Goal: Information Seeking & Learning: Learn about a topic

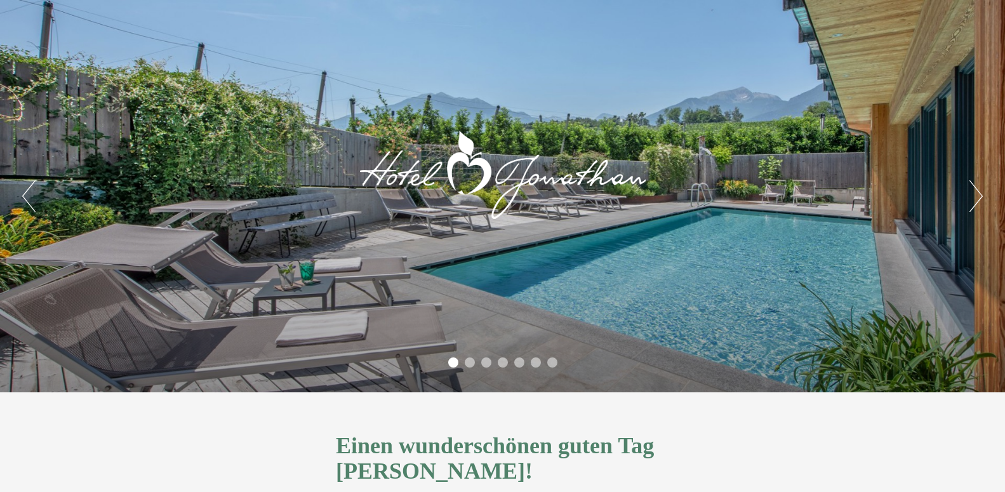
click at [499, 190] on div at bounding box center [502, 173] width 304 height 209
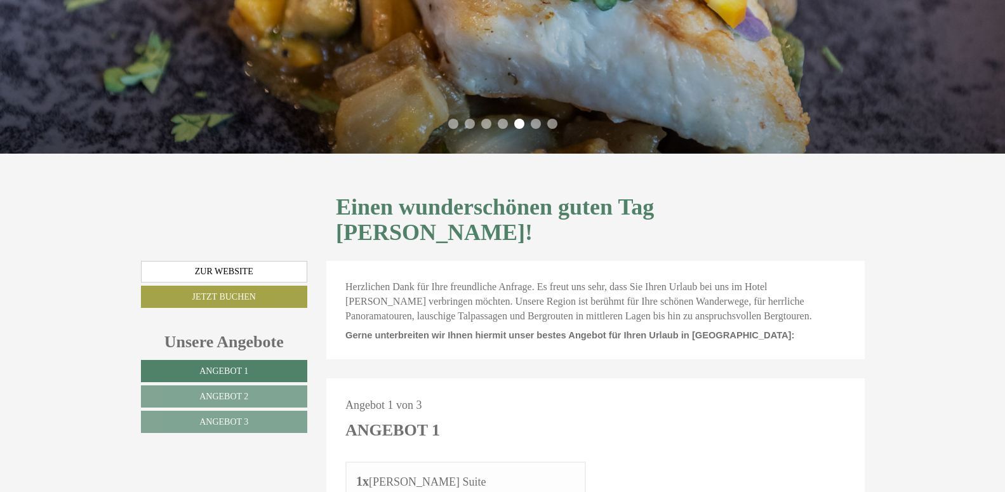
scroll to position [246, 0]
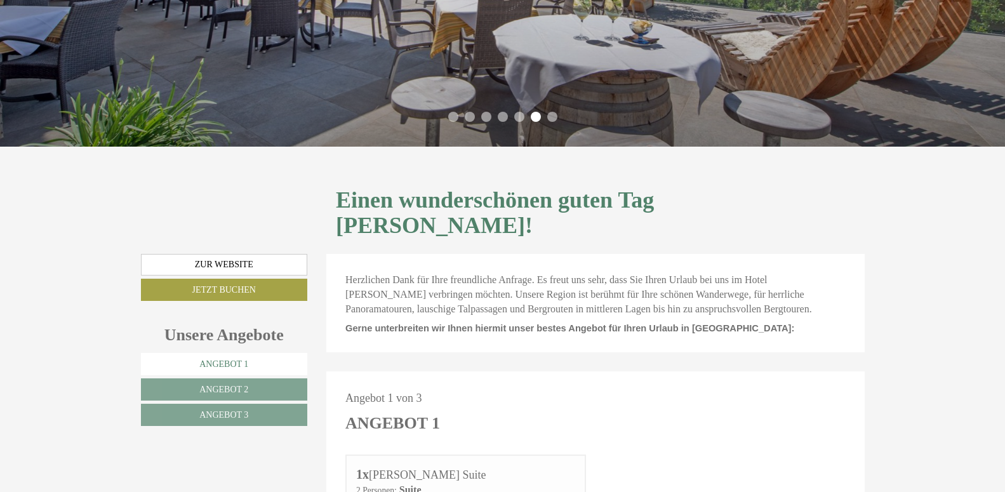
click at [229, 353] on link "Angebot 1" at bounding box center [224, 364] width 167 height 22
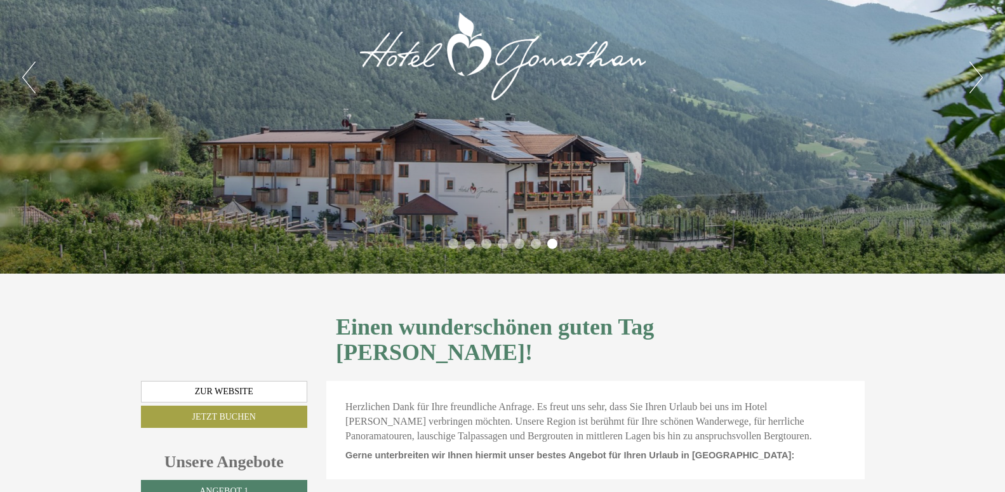
scroll to position [118, 0]
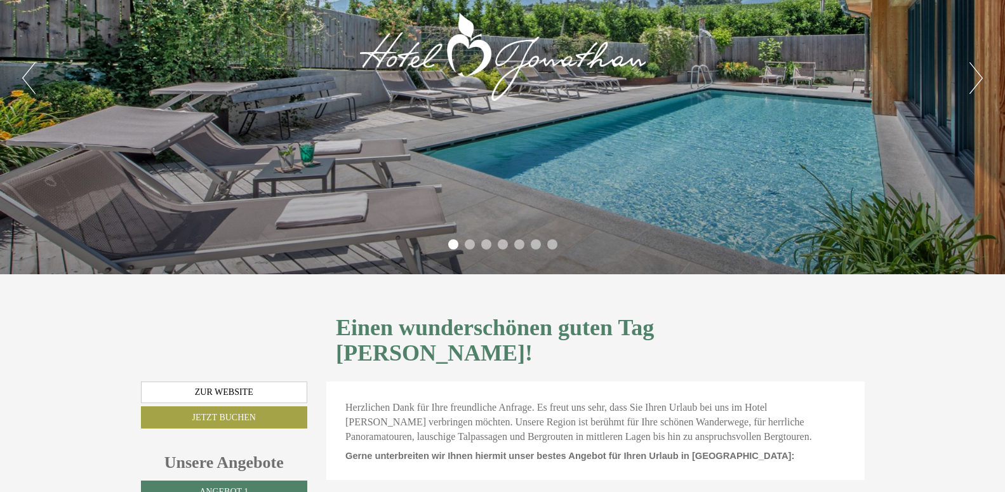
click at [981, 73] on button "Next" at bounding box center [975, 78] width 13 height 32
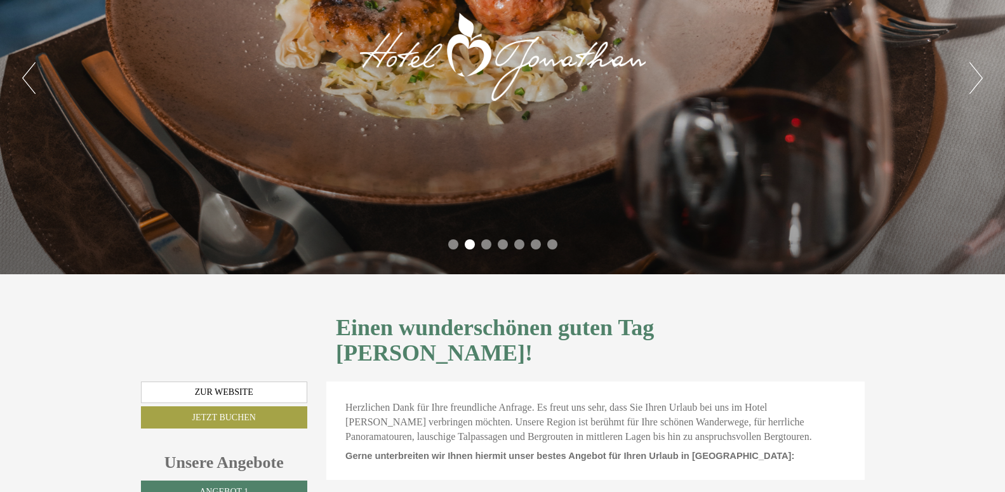
click at [981, 73] on button "Next" at bounding box center [975, 78] width 13 height 32
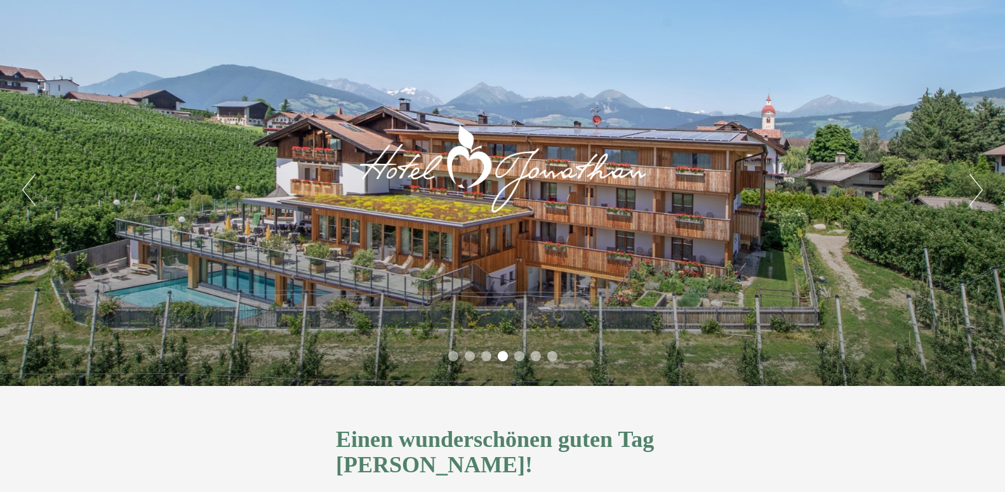
scroll to position [0, 0]
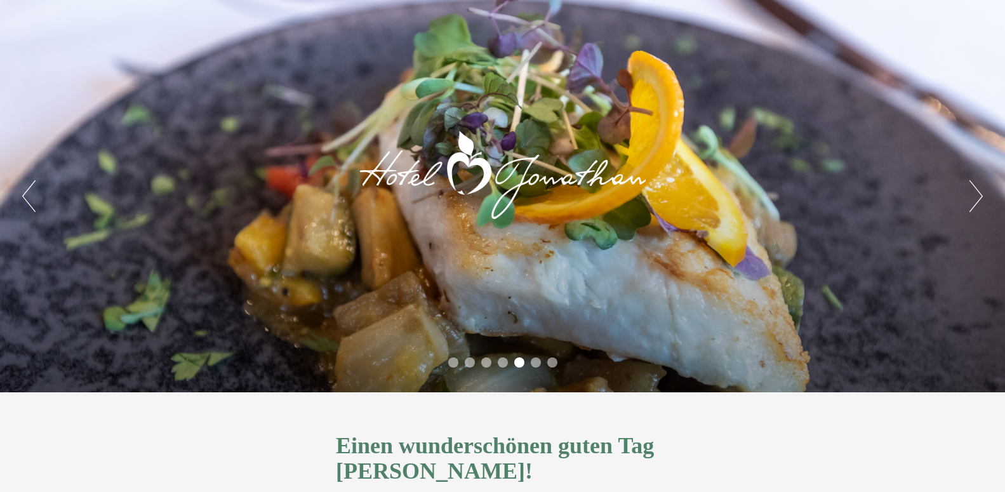
click at [979, 192] on button "Next" at bounding box center [975, 196] width 13 height 32
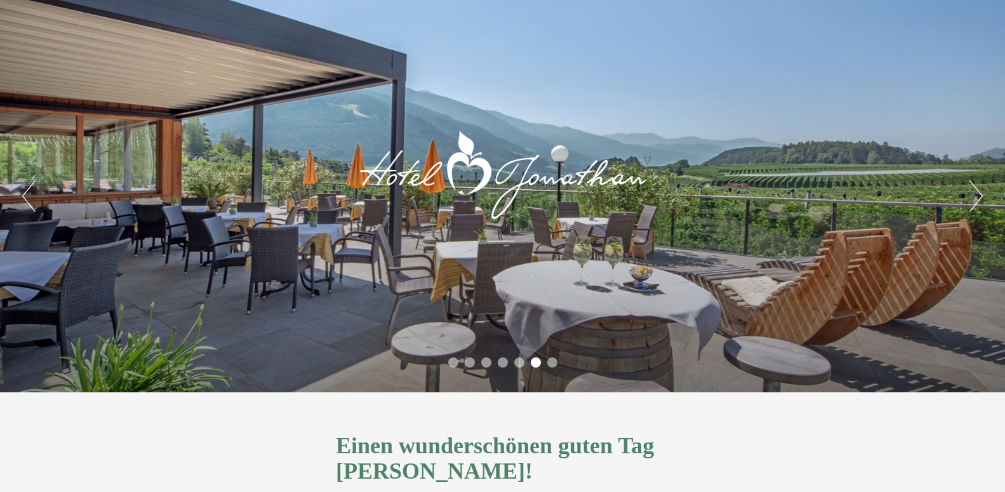
click at [979, 192] on button "Next" at bounding box center [975, 196] width 13 height 32
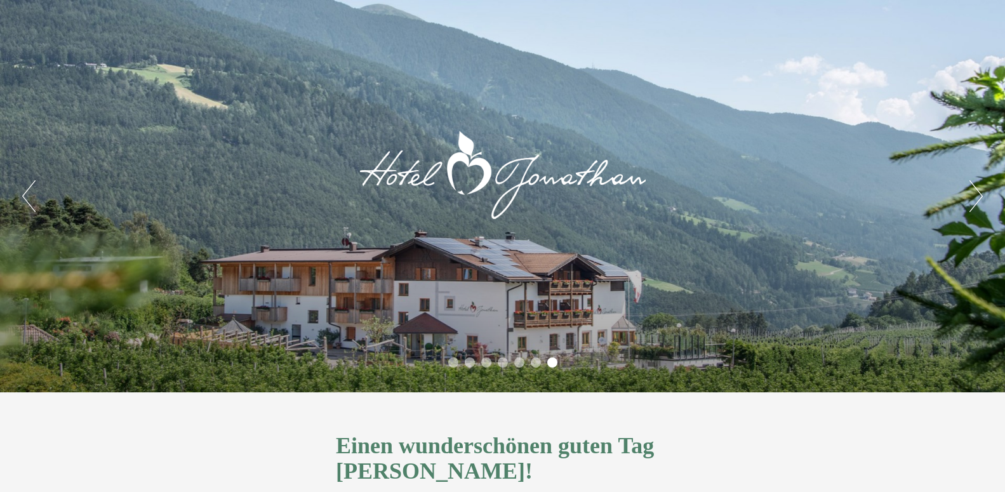
click at [979, 192] on button "Next" at bounding box center [975, 196] width 13 height 32
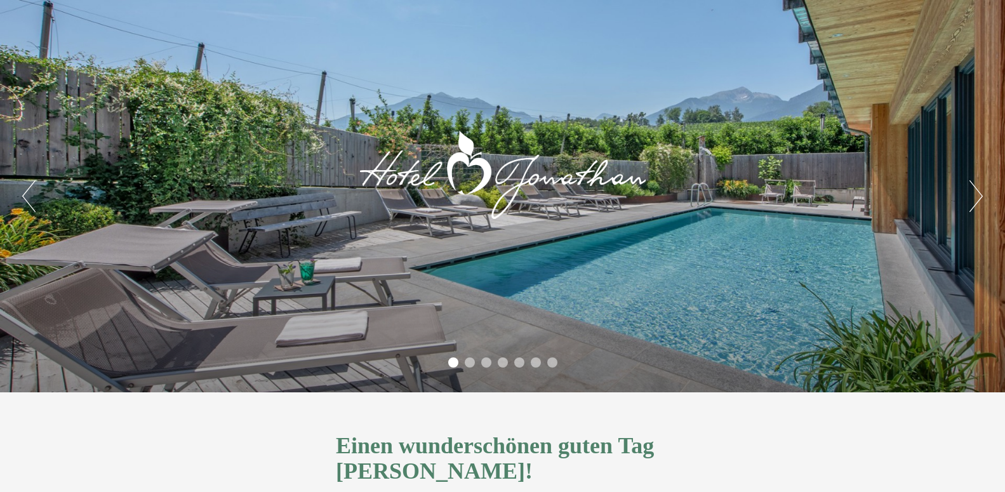
click at [979, 192] on button "Next" at bounding box center [975, 196] width 13 height 32
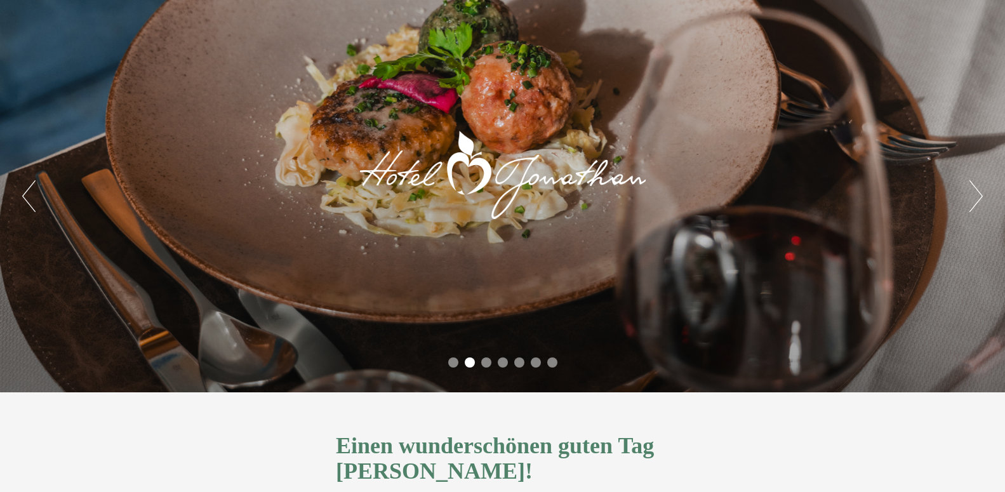
click at [979, 192] on button "Next" at bounding box center [975, 196] width 13 height 32
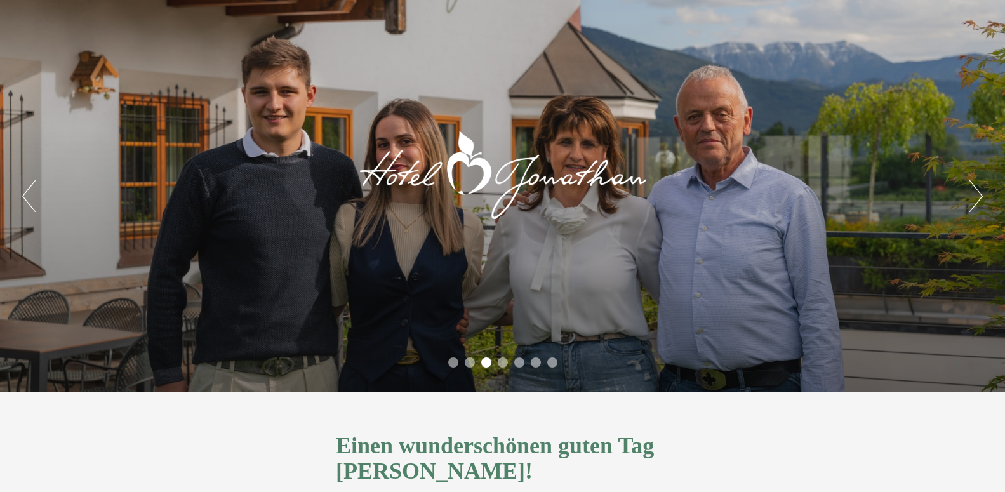
click at [979, 192] on button "Next" at bounding box center [975, 196] width 13 height 32
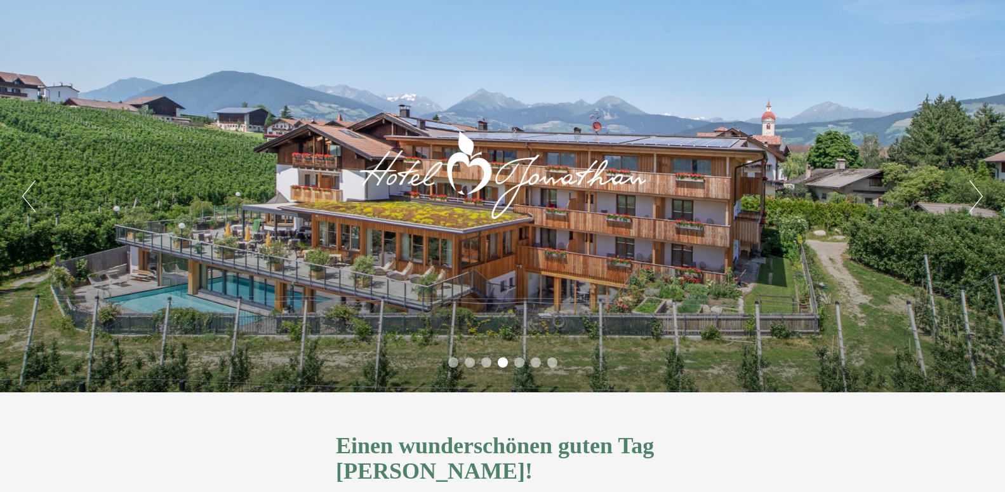
click at [979, 192] on button "Next" at bounding box center [975, 196] width 13 height 32
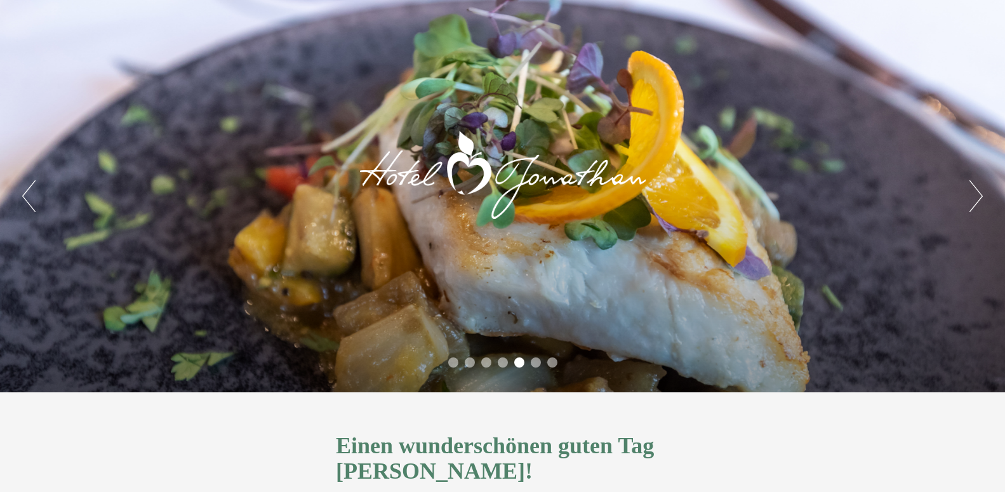
click at [979, 192] on button "Next" at bounding box center [975, 196] width 13 height 32
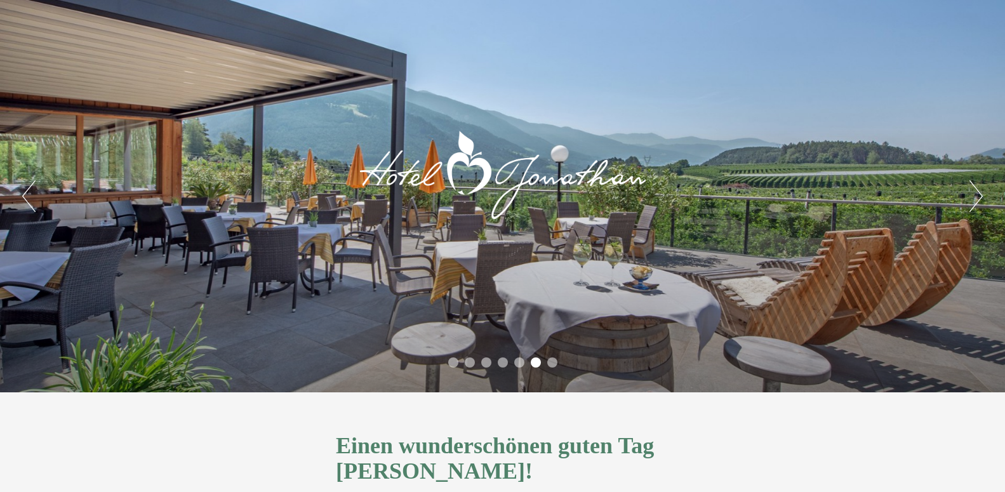
click at [979, 192] on button "Next" at bounding box center [975, 196] width 13 height 32
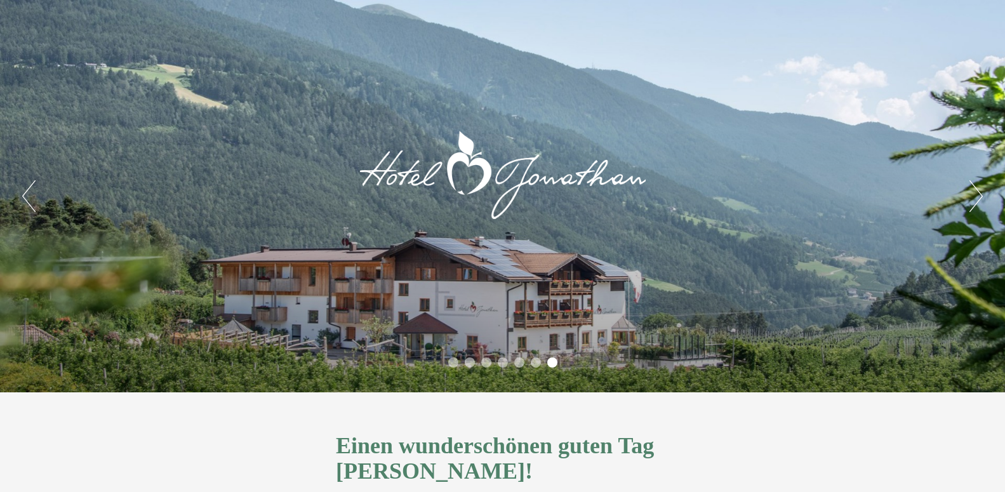
click at [979, 192] on button "Next" at bounding box center [975, 196] width 13 height 32
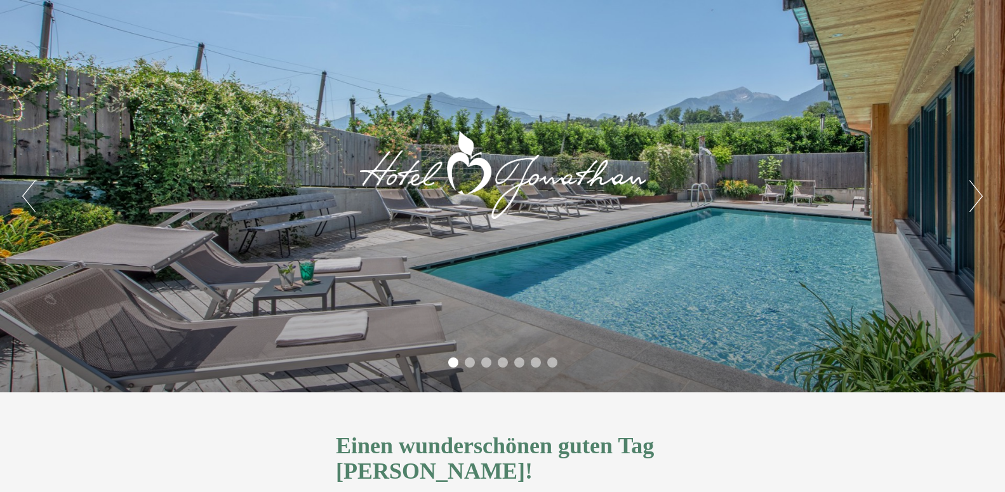
click at [979, 192] on button "Next" at bounding box center [975, 196] width 13 height 32
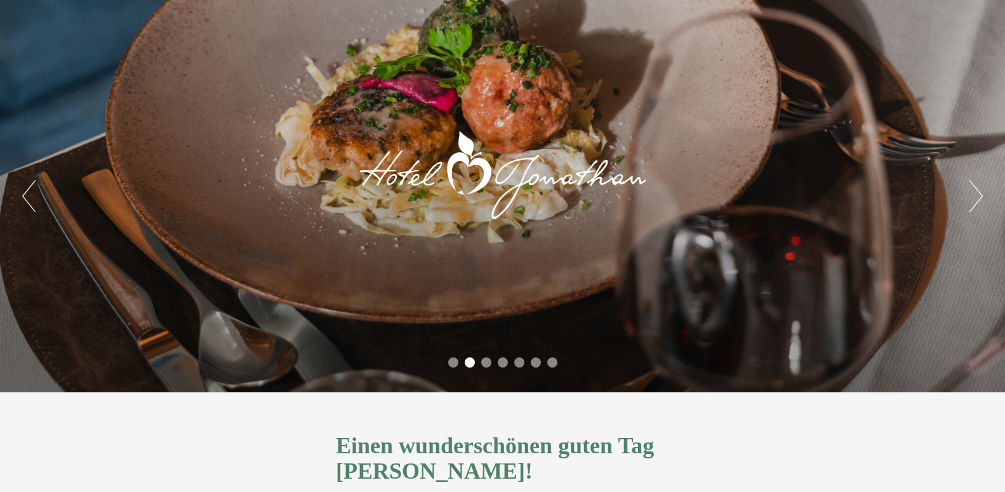
click at [979, 192] on button "Next" at bounding box center [975, 196] width 13 height 32
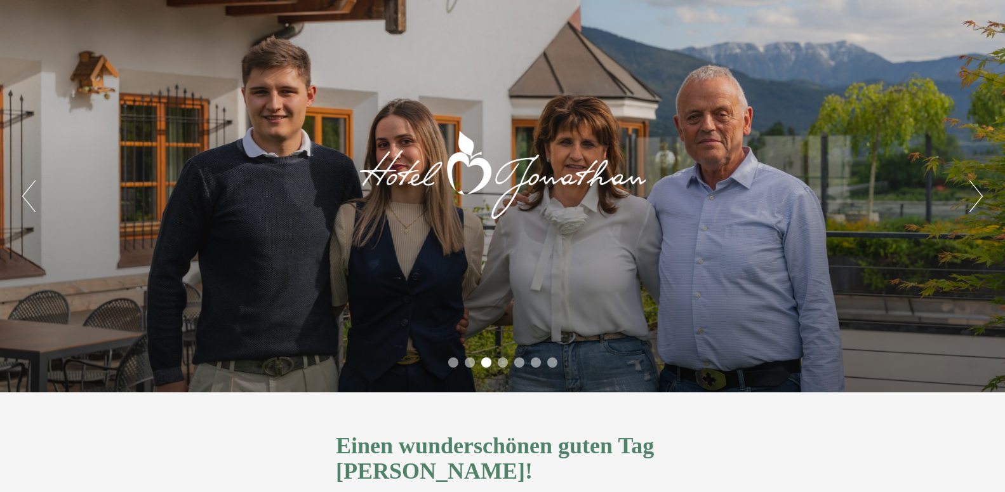
click at [979, 192] on button "Next" at bounding box center [975, 196] width 13 height 32
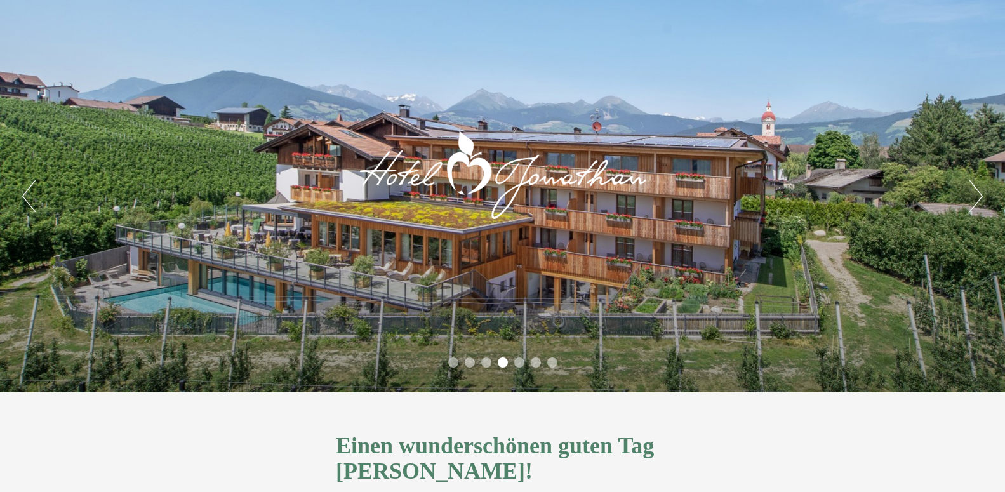
click at [979, 192] on button "Next" at bounding box center [975, 196] width 13 height 32
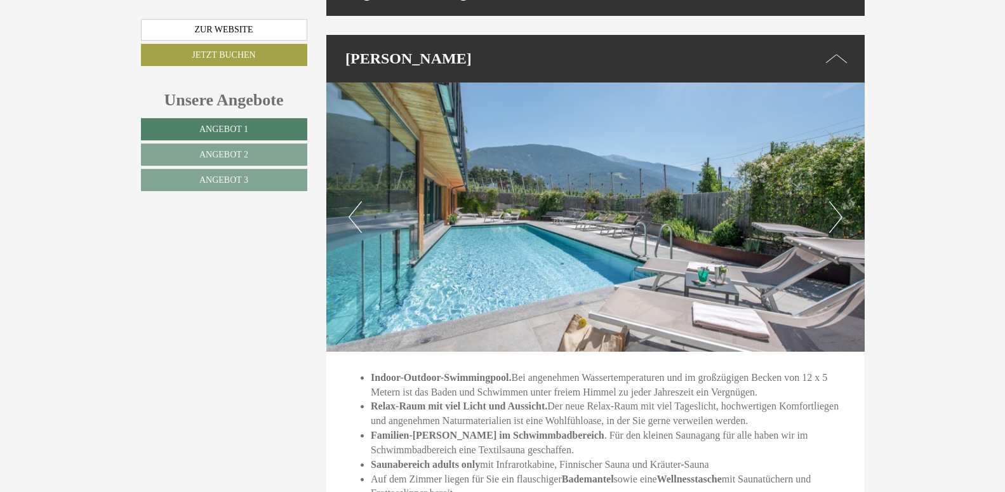
scroll to position [1906, 0]
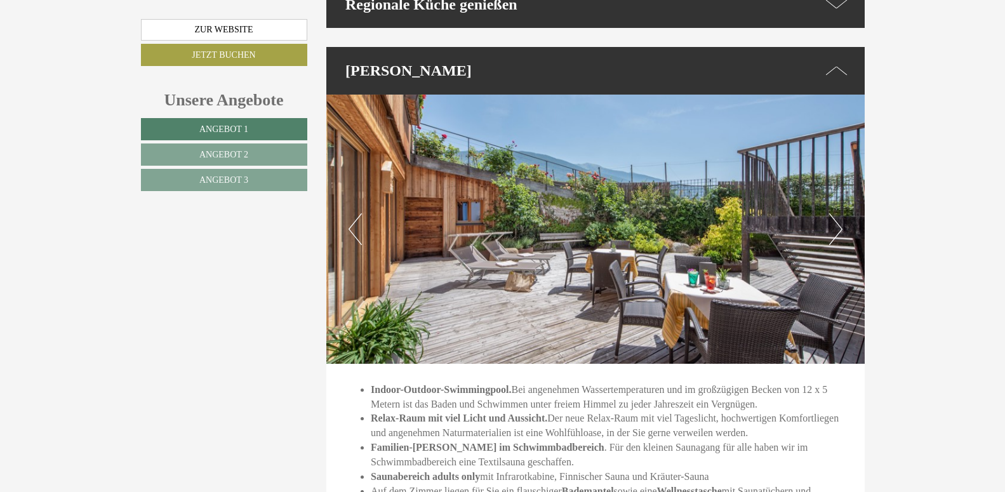
click at [837, 213] on button "Next" at bounding box center [835, 229] width 13 height 32
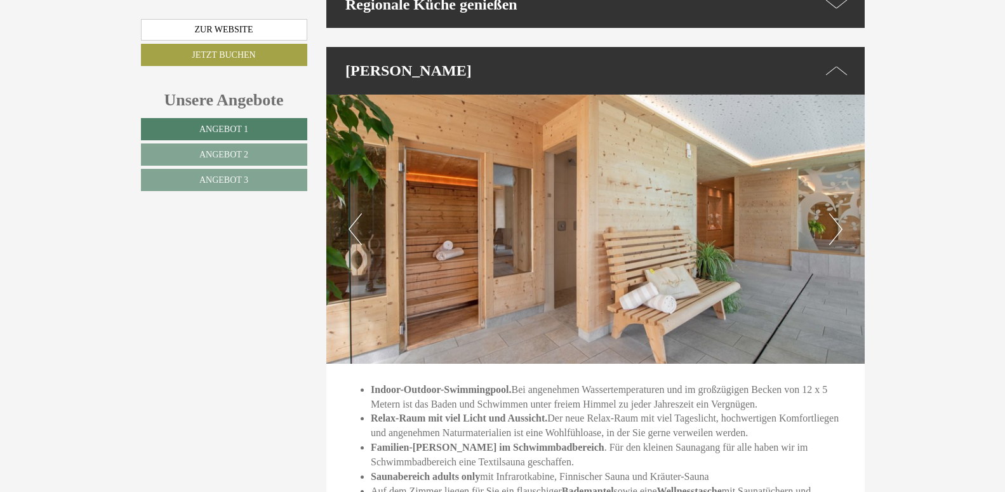
click at [837, 213] on button "Next" at bounding box center [835, 229] width 13 height 32
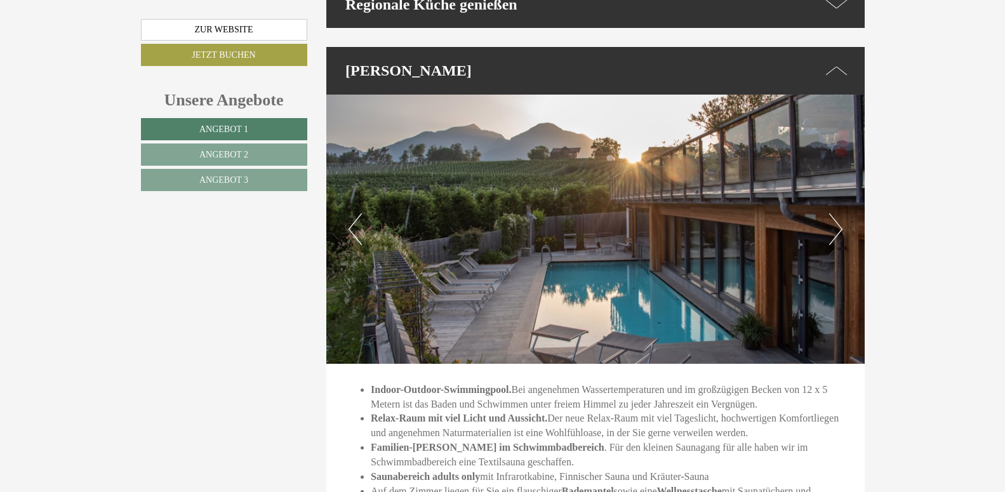
click at [837, 213] on button "Next" at bounding box center [835, 229] width 13 height 32
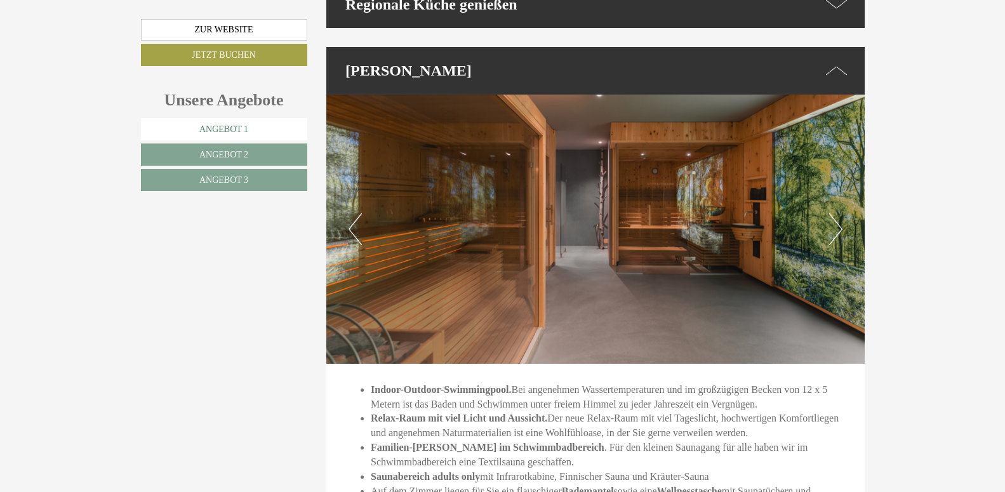
click at [225, 136] on link "Angebot 1" at bounding box center [224, 129] width 166 height 22
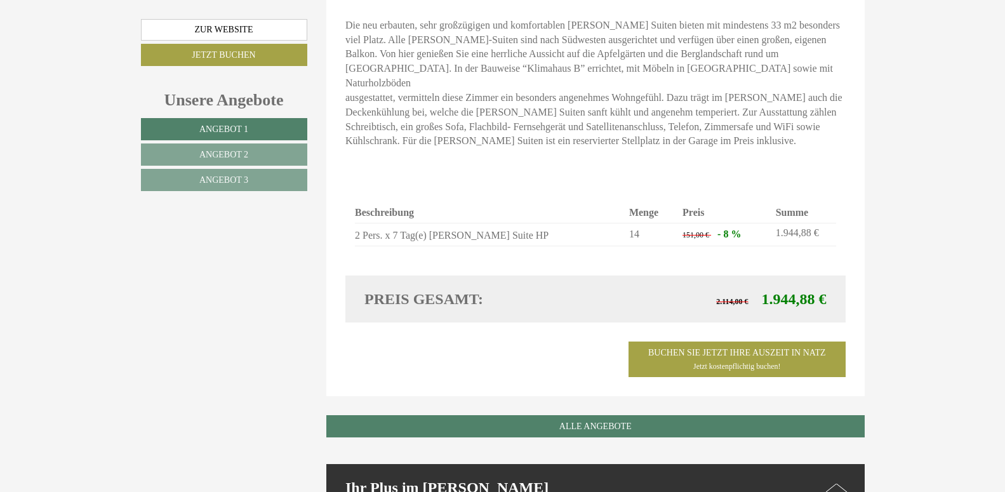
scroll to position [1111, 0]
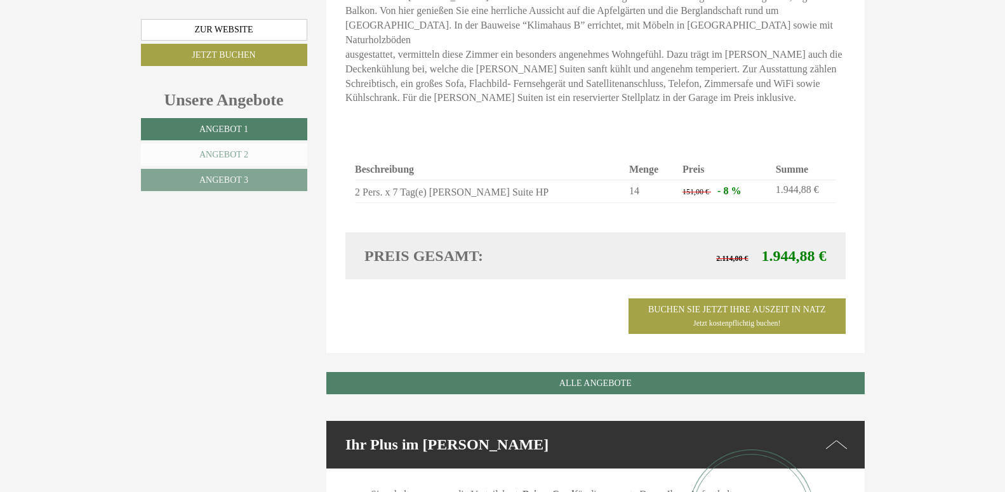
click at [252, 150] on link "Angebot 2" at bounding box center [224, 154] width 166 height 22
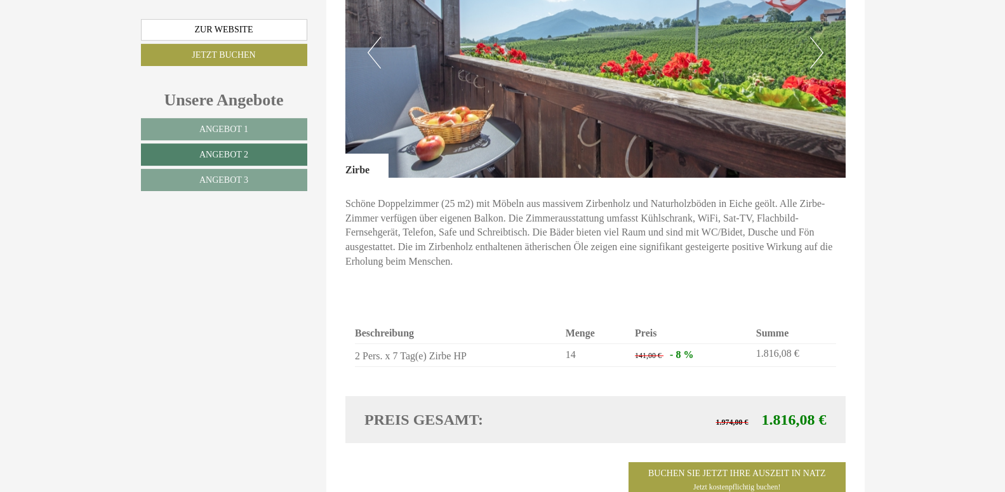
scroll to position [895, 0]
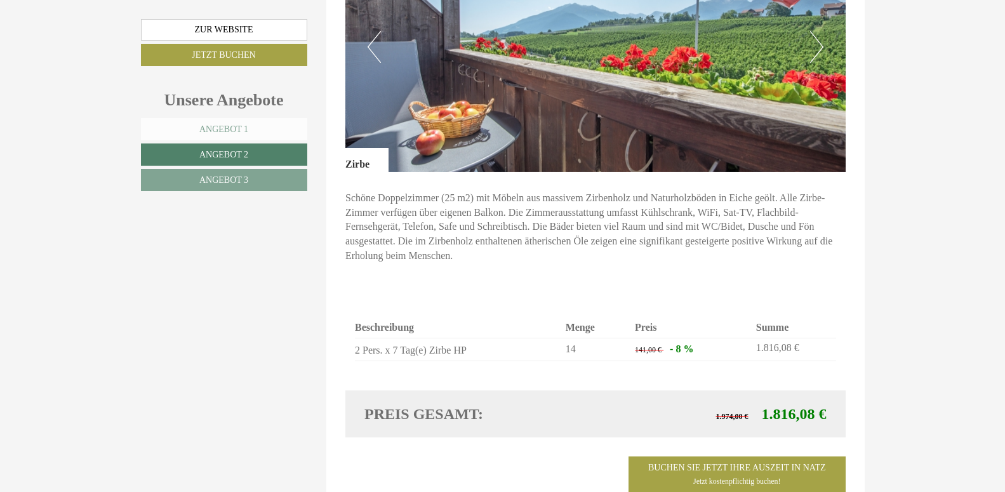
click at [223, 128] on span "Angebot 1" at bounding box center [223, 129] width 49 height 10
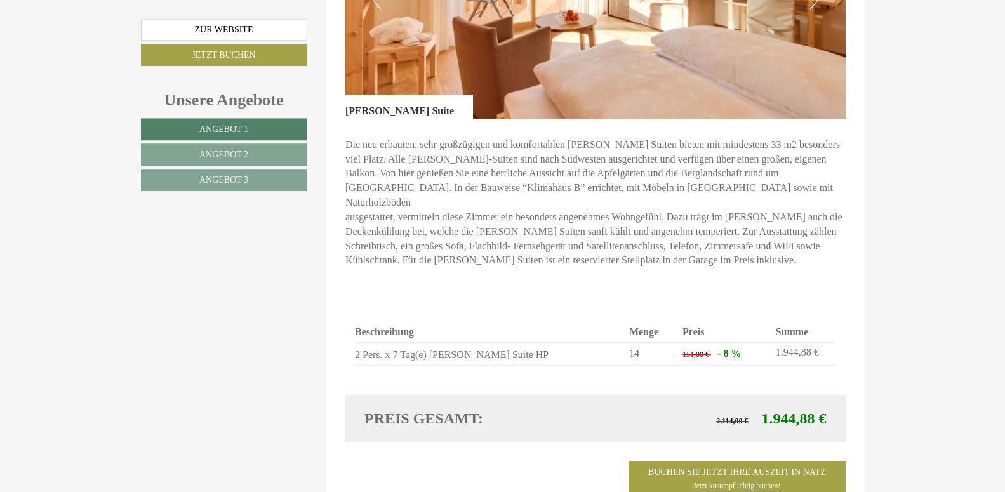
scroll to position [971, 0]
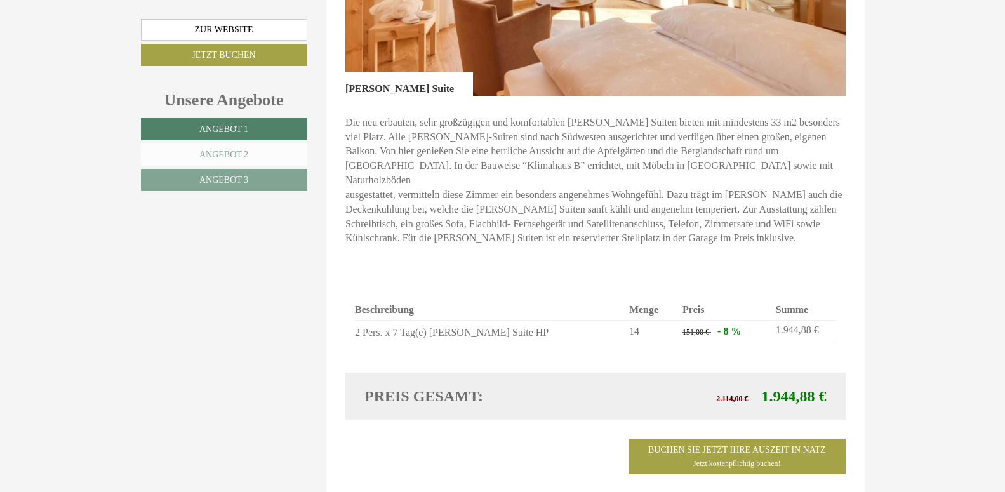
click at [218, 151] on span "Angebot 2" at bounding box center [223, 155] width 49 height 10
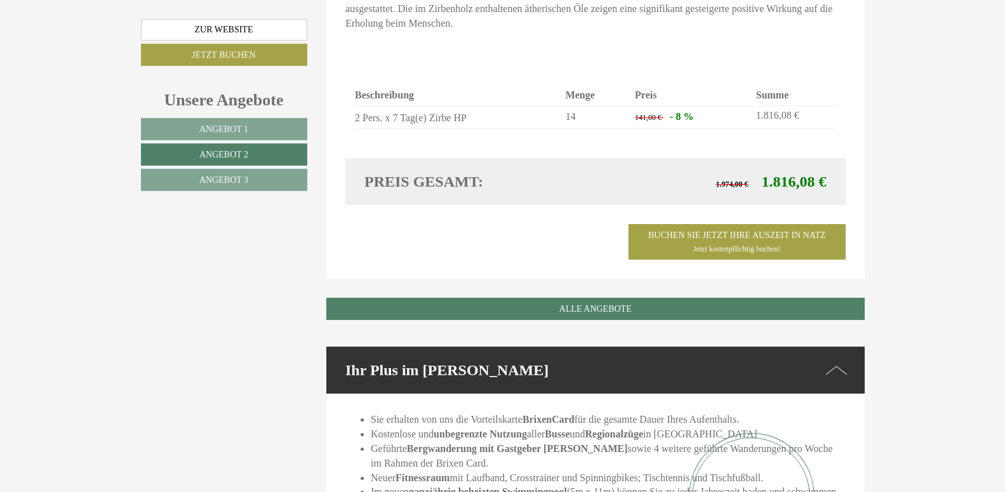
scroll to position [1143, 0]
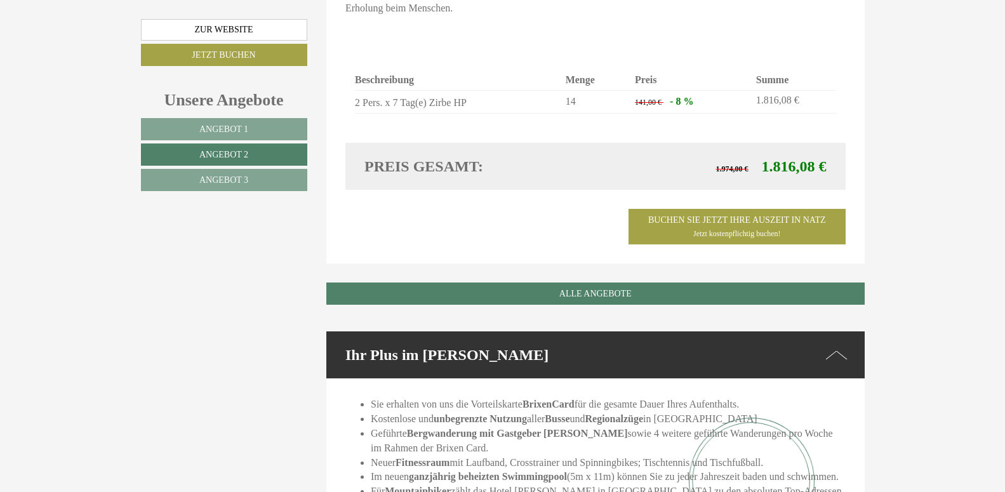
drag, startPoint x: 999, startPoint y: 479, endPoint x: 1013, endPoint y: 489, distance: 17.2
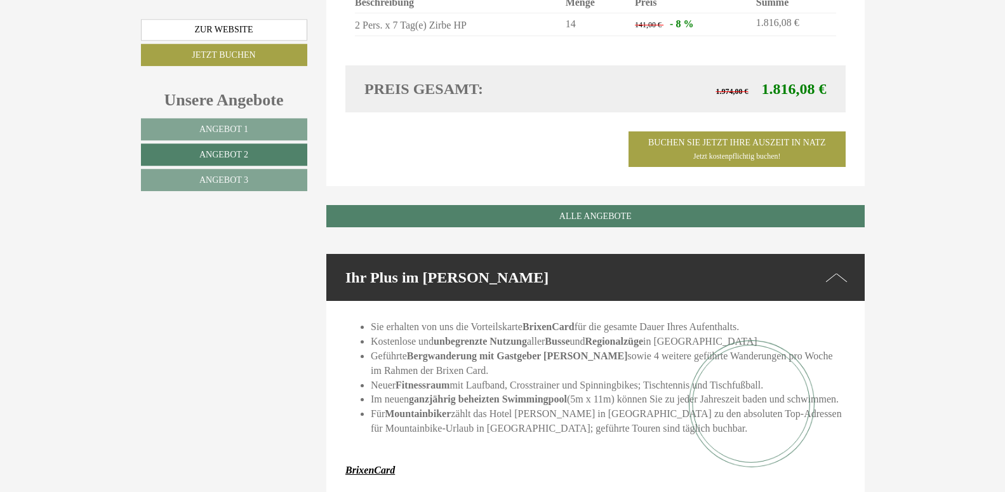
scroll to position [1229, 0]
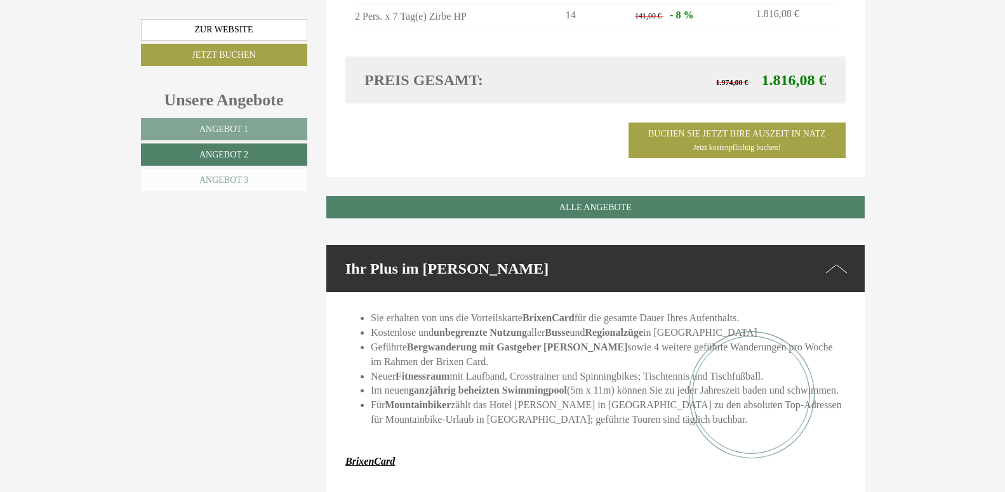
click at [250, 178] on link "Angebot 3" at bounding box center [224, 180] width 166 height 22
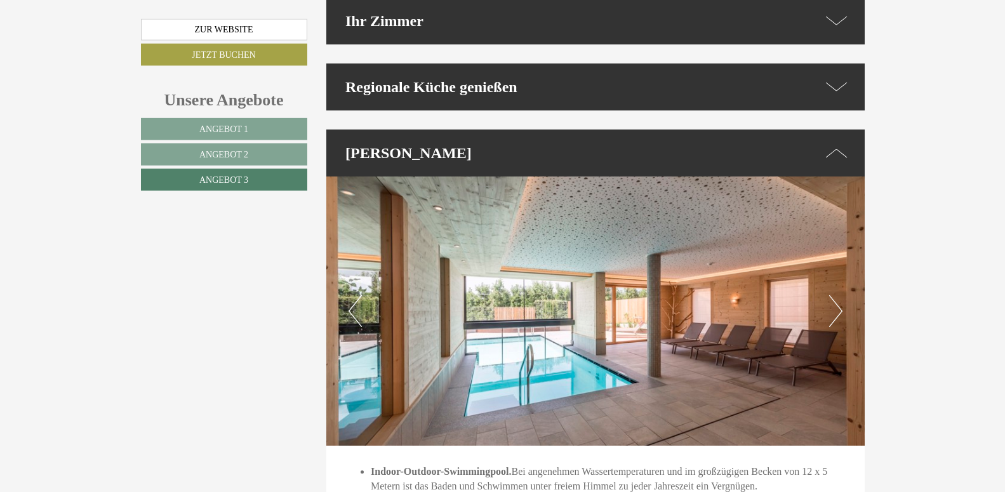
scroll to position [1769, 0]
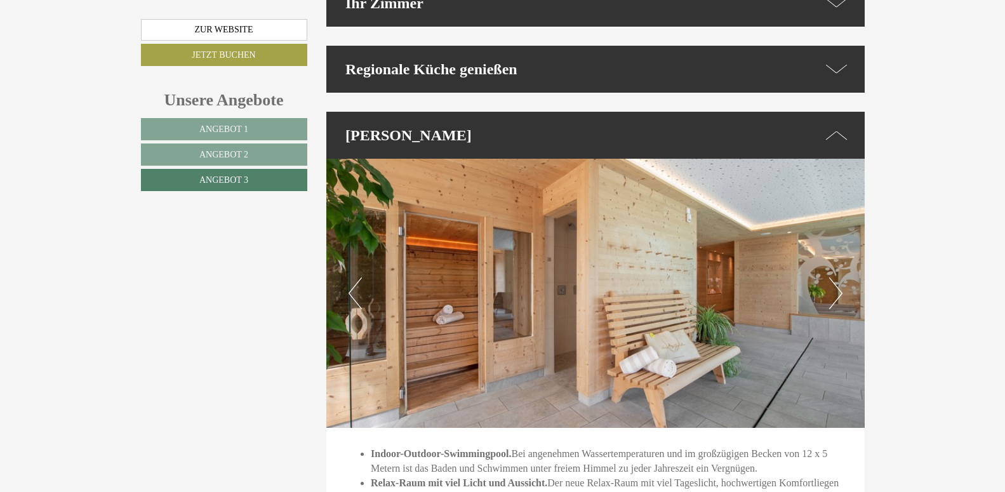
click at [832, 60] on icon at bounding box center [836, 69] width 22 height 18
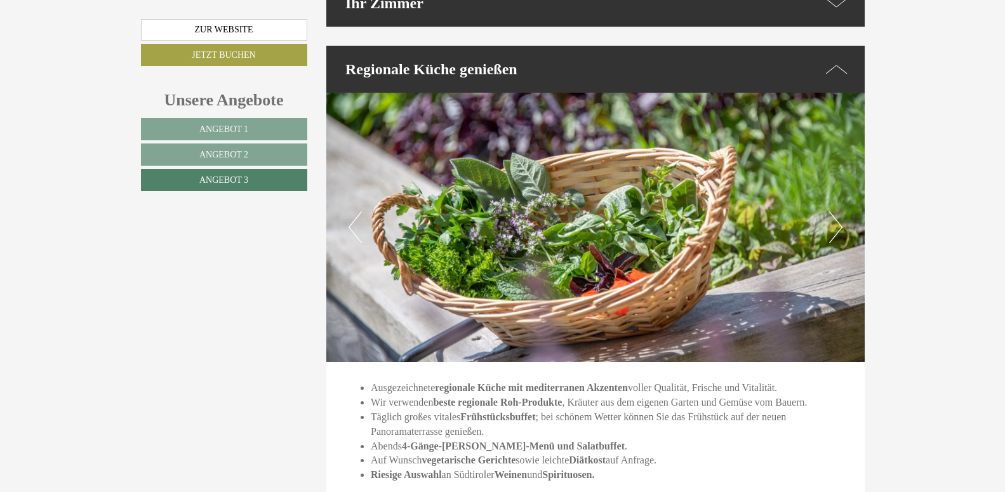
click at [835, 211] on button "Next" at bounding box center [835, 227] width 13 height 32
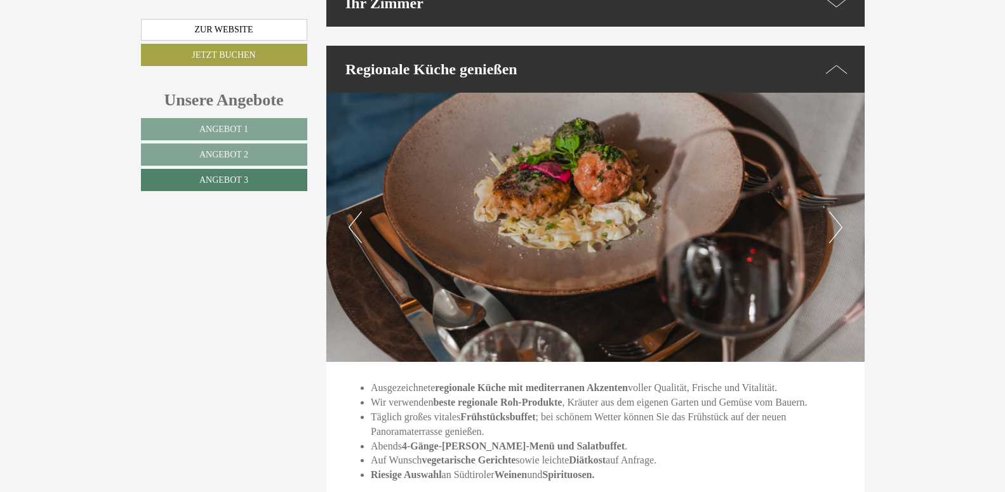
click at [835, 211] on button "Next" at bounding box center [835, 227] width 13 height 32
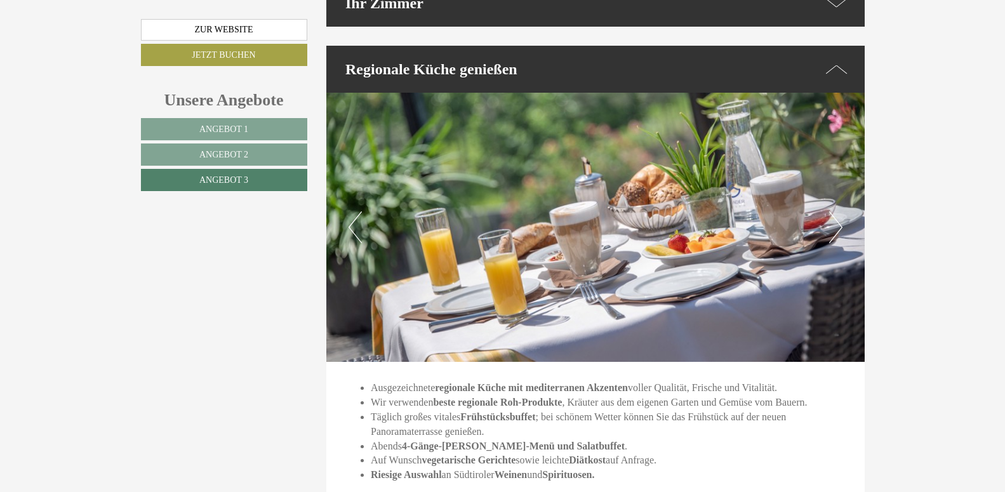
click at [835, 211] on button "Next" at bounding box center [835, 227] width 13 height 32
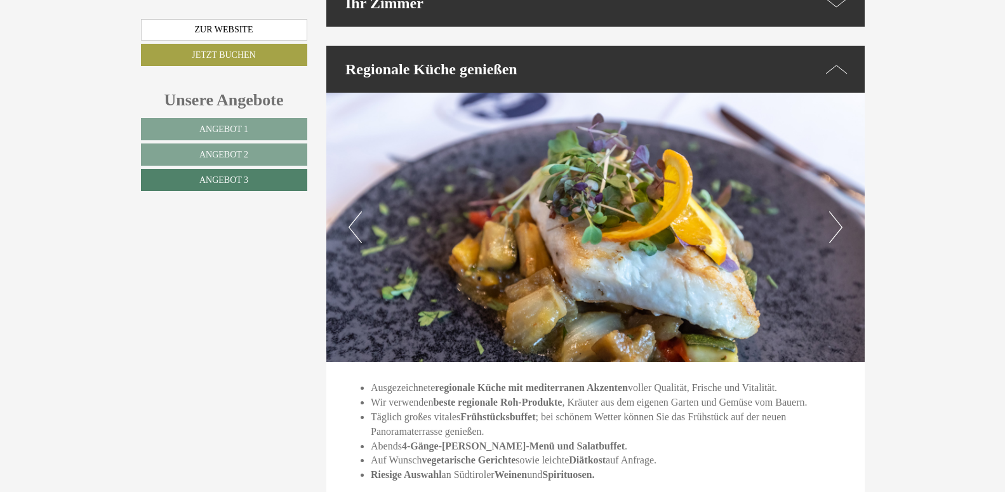
click at [835, 211] on button "Next" at bounding box center [835, 227] width 13 height 32
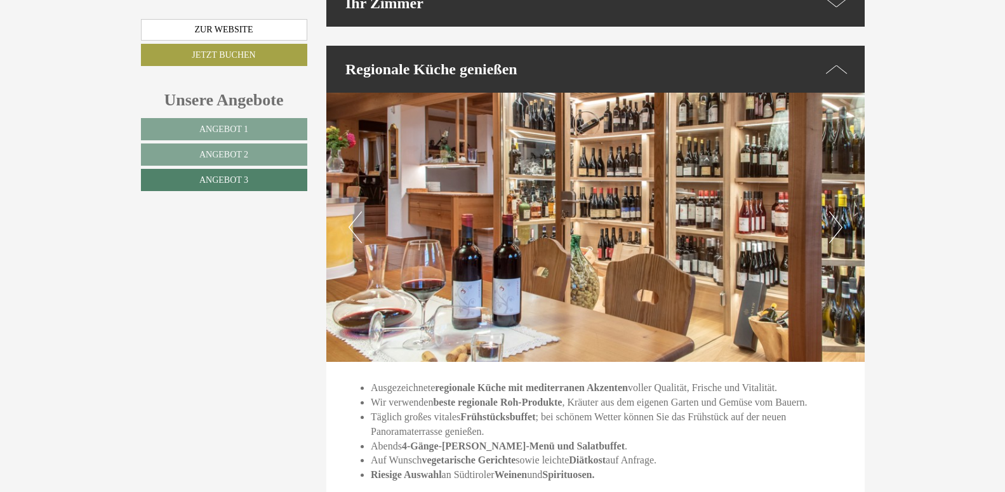
click at [835, 211] on button "Next" at bounding box center [835, 227] width 13 height 32
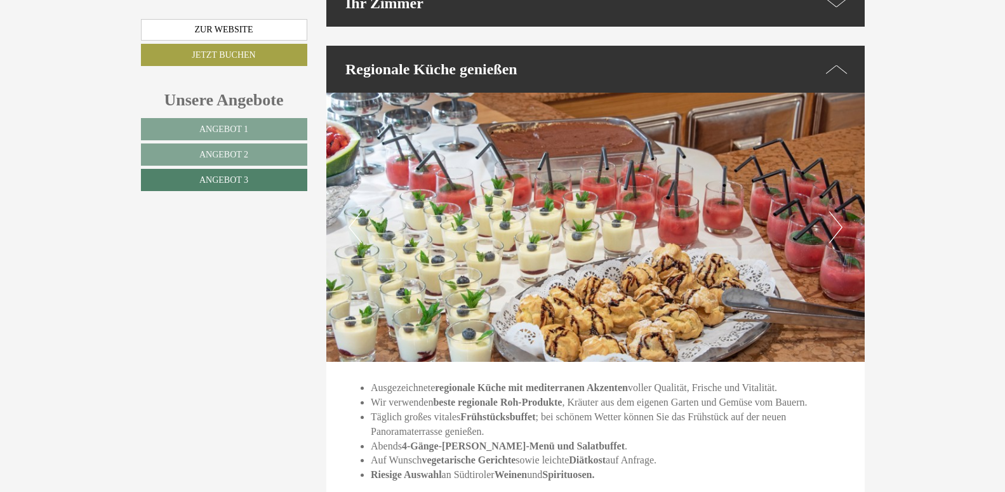
click at [835, 211] on button "Next" at bounding box center [835, 227] width 13 height 32
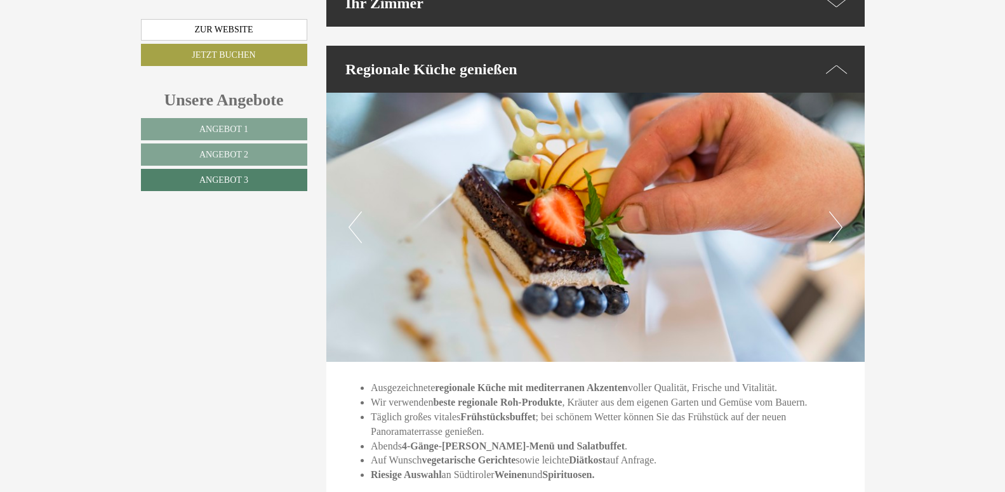
click at [835, 211] on button "Next" at bounding box center [835, 227] width 13 height 32
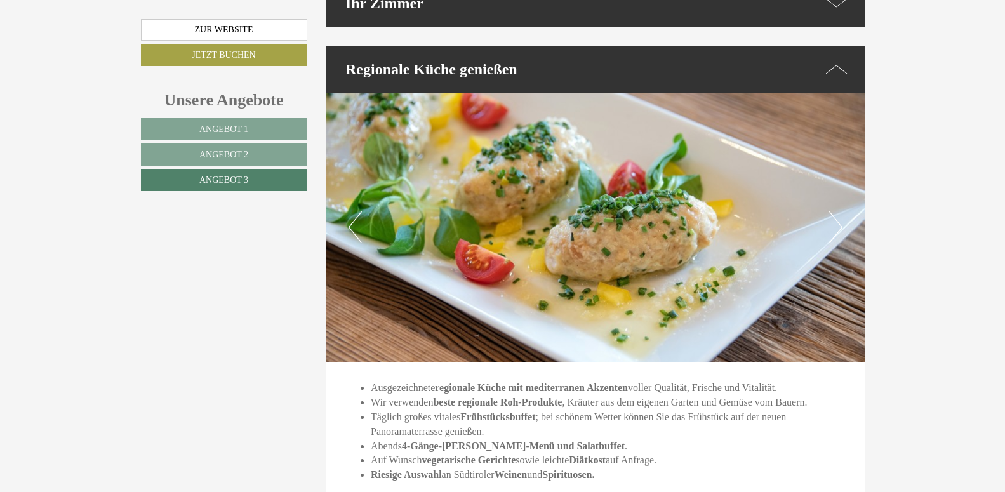
click at [848, 47] on div "Regionale Küche genießen" at bounding box center [595, 69] width 538 height 47
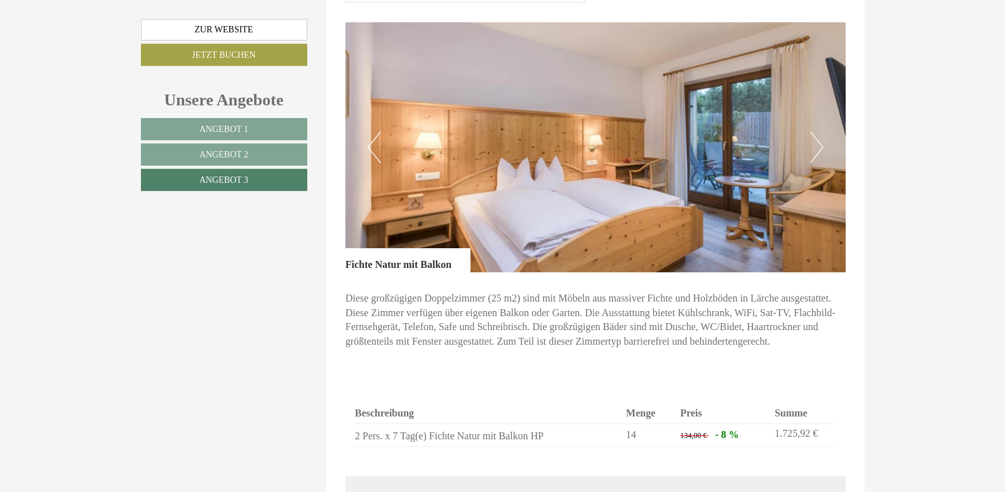
scroll to position [799, 0]
